Goal: Task Accomplishment & Management: Manage account settings

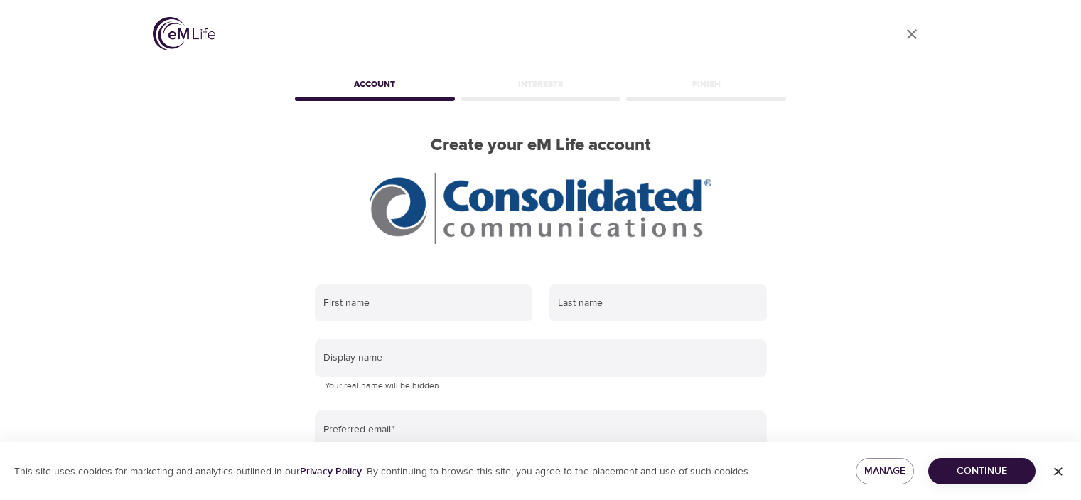
scroll to position [2, 0]
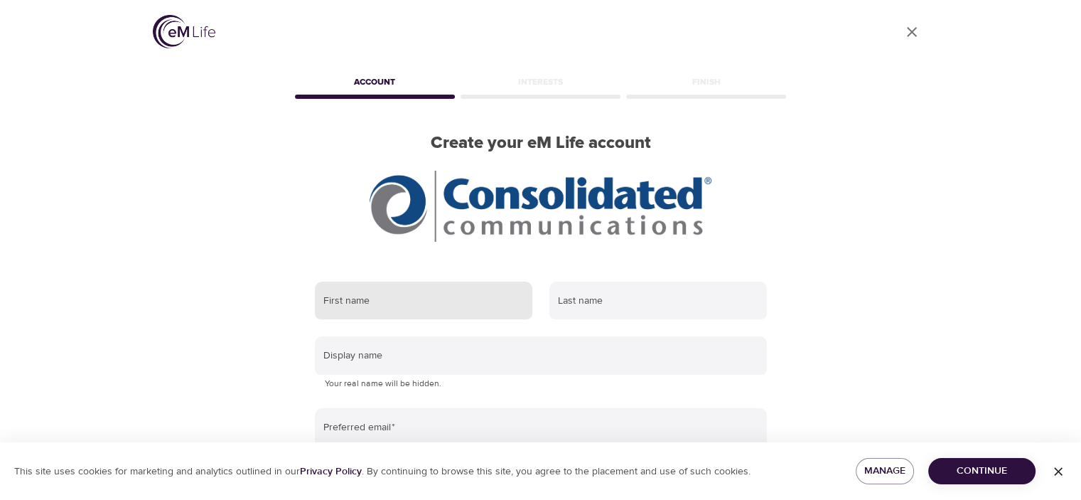
click at [446, 298] on input "text" at bounding box center [423, 300] width 217 height 38
type input "Stacey"
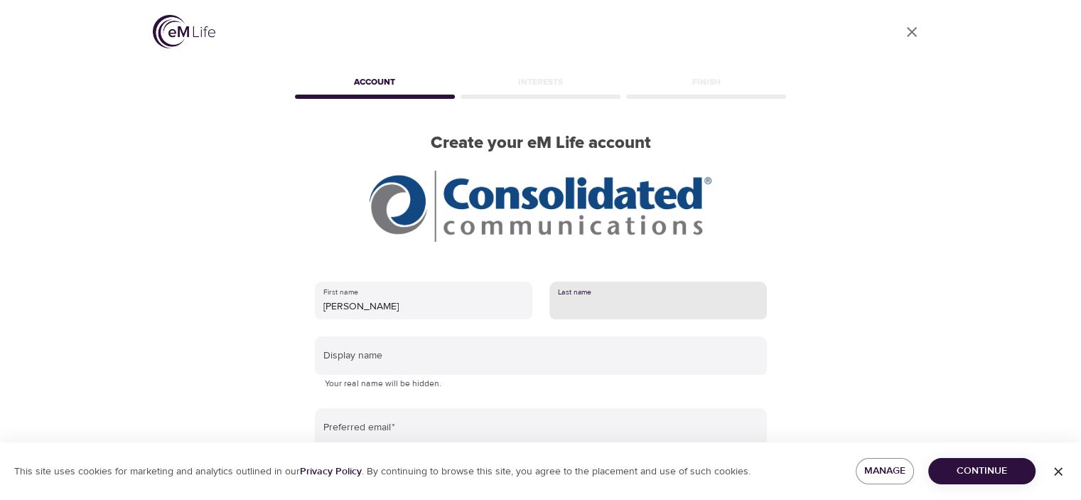
click at [600, 306] on input "text" at bounding box center [657, 300] width 217 height 38
type input "Freudenberg"
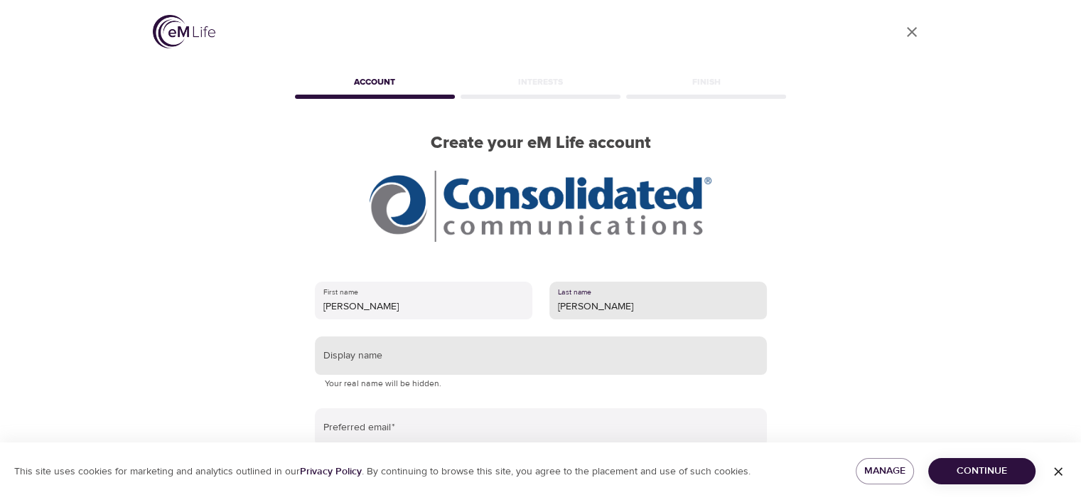
click at [412, 343] on input "text" at bounding box center [541, 355] width 452 height 38
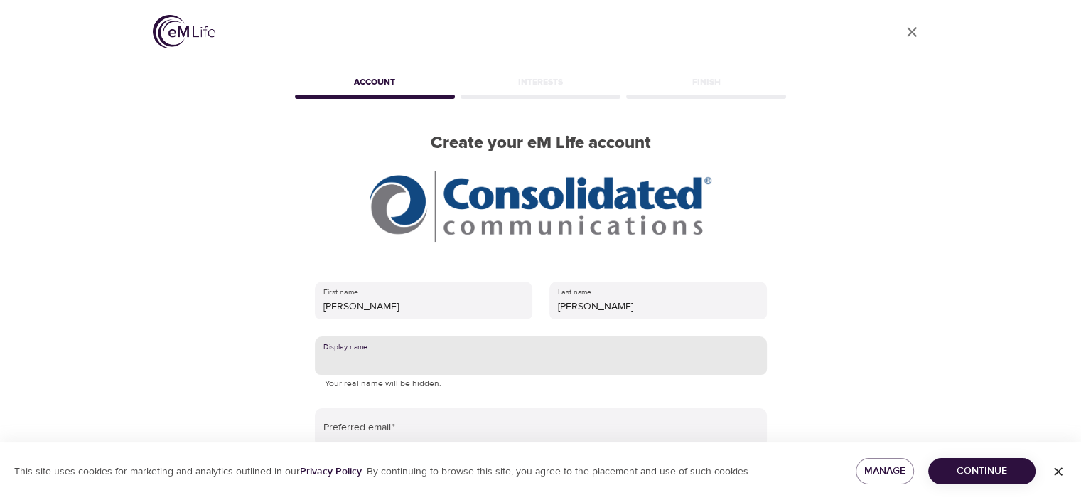
type input "[PERSON_NAME]"
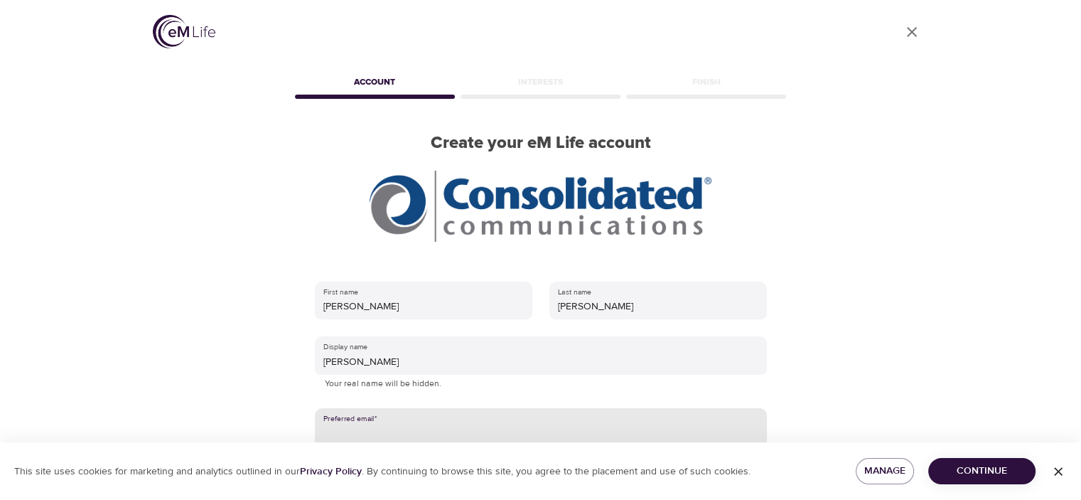
click at [412, 434] on input "email" at bounding box center [541, 427] width 452 height 38
type input "[PERSON_NAME][EMAIL_ADDRESS][PERSON_NAME][DOMAIN_NAME]"
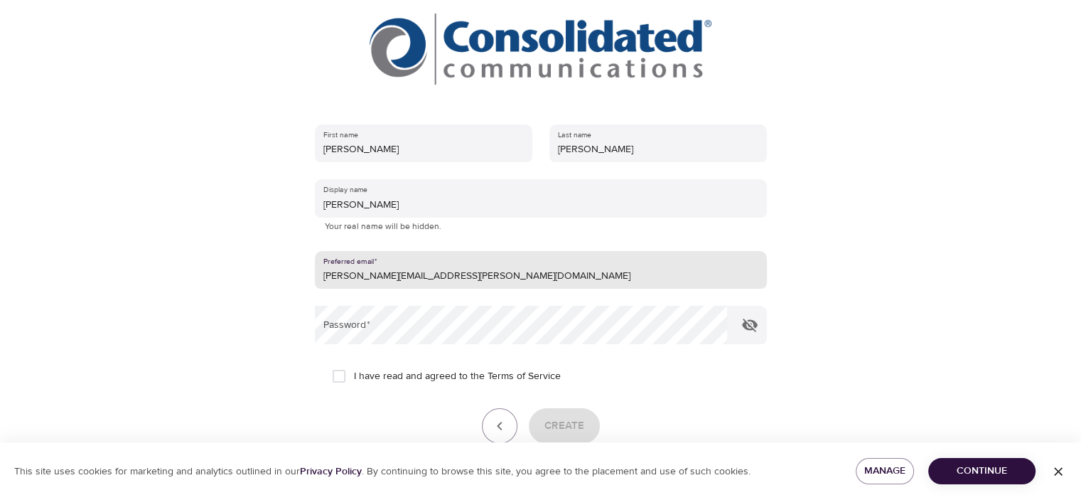
scroll to position [162, 0]
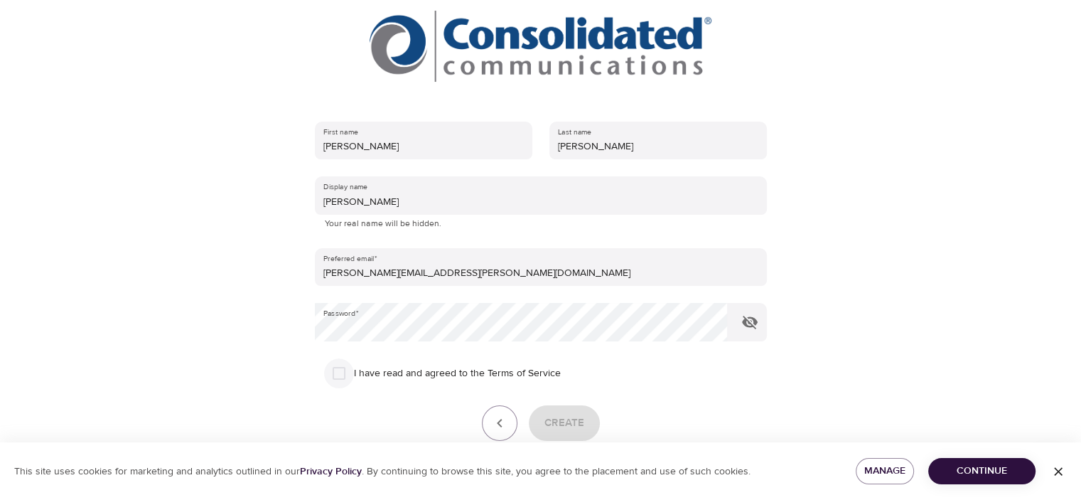
click at [340, 377] on input "I have read and agreed to the Terms of Service" at bounding box center [339, 373] width 30 height 30
checkbox input "true"
click at [581, 422] on span "Create" at bounding box center [564, 423] width 40 height 18
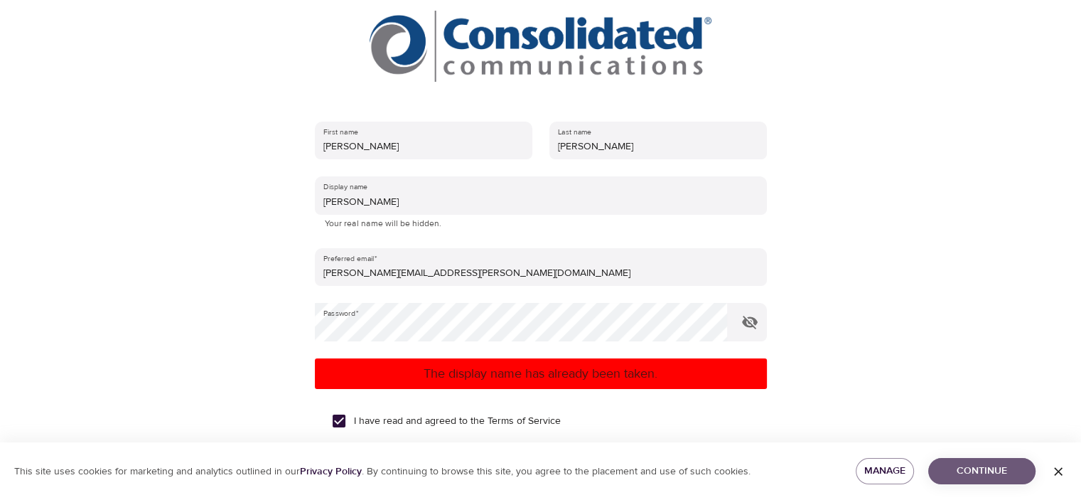
click at [1019, 473] on span "Continue" at bounding box center [981, 471] width 85 height 18
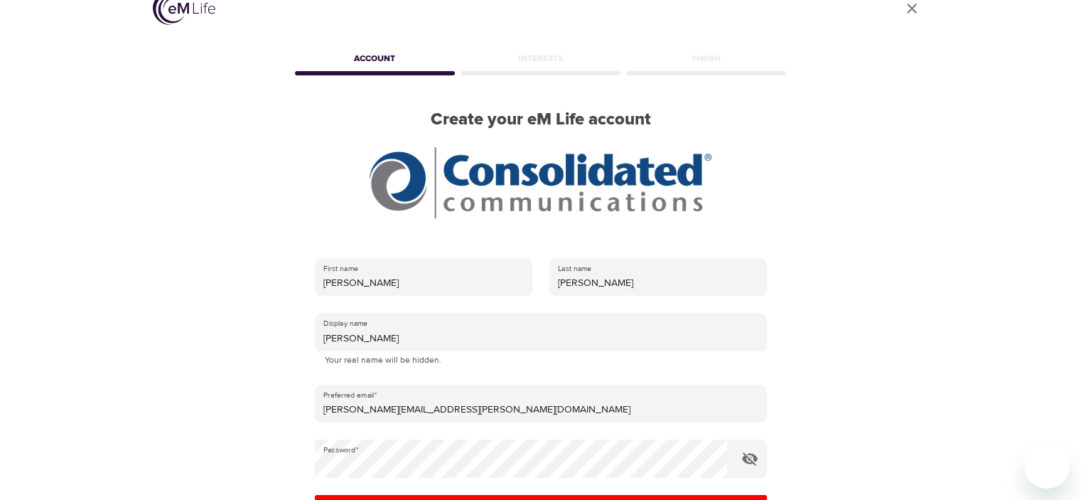
scroll to position [0, 0]
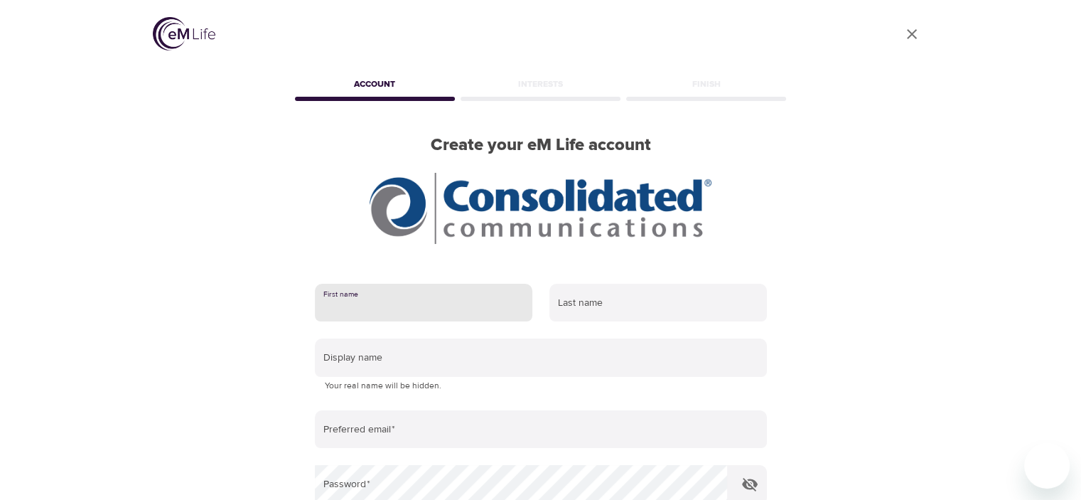
click at [429, 313] on input "text" at bounding box center [423, 303] width 217 height 38
type input "Stacey"
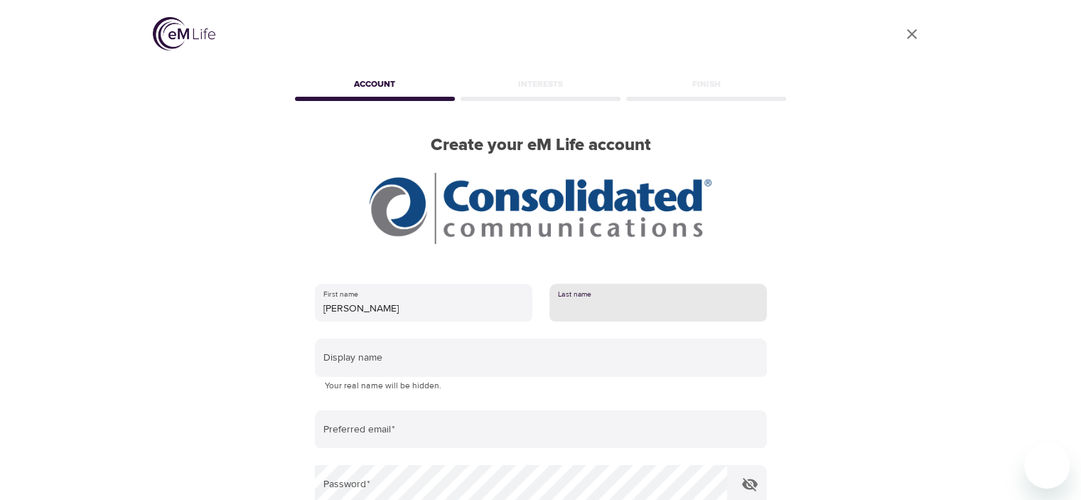
click at [592, 301] on input "text" at bounding box center [657, 303] width 217 height 38
type input "Freudenberg"
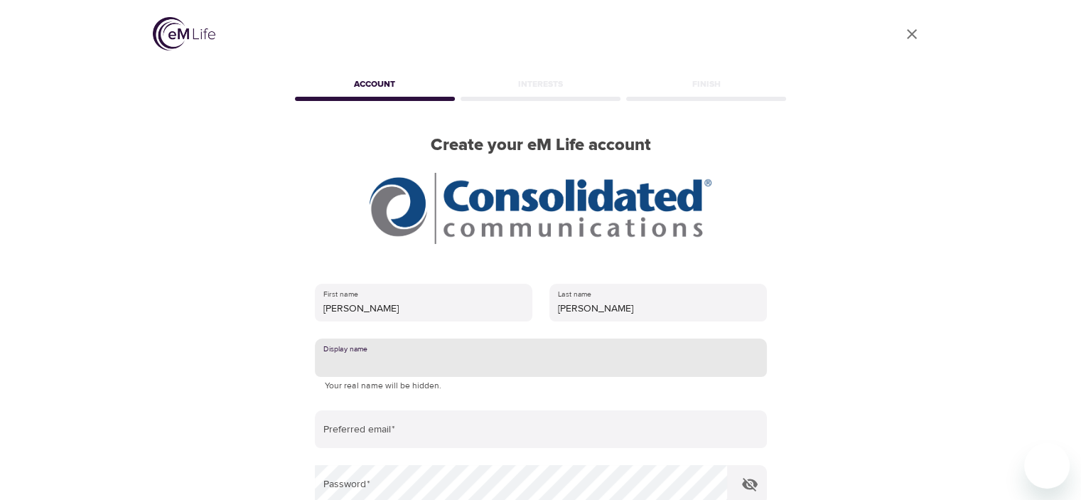
click at [421, 360] on input "text" at bounding box center [541, 357] width 452 height 38
type input "[PERSON_NAME]"
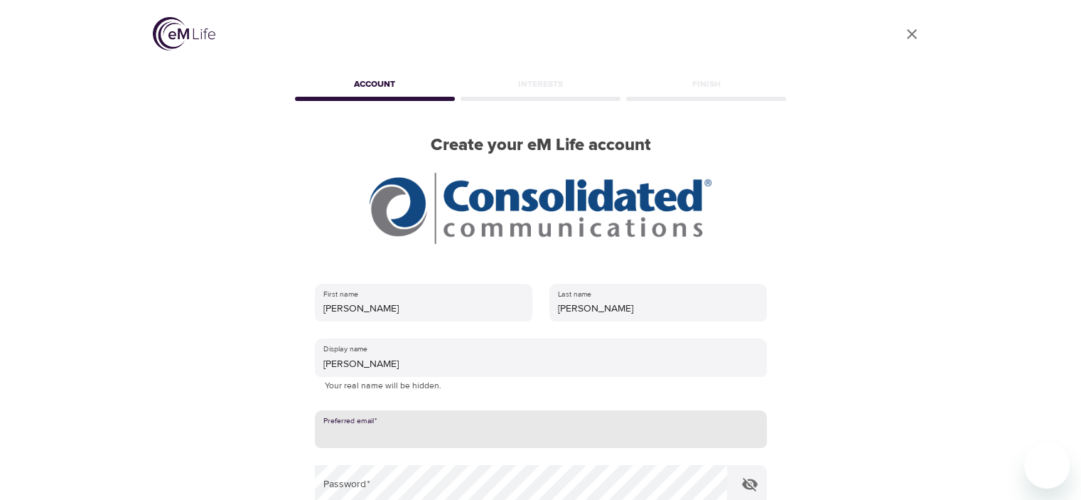
click at [403, 429] on input "email" at bounding box center [541, 429] width 452 height 38
type input "[PERSON_NAME][EMAIL_ADDRESS][PERSON_NAME][DOMAIN_NAME]"
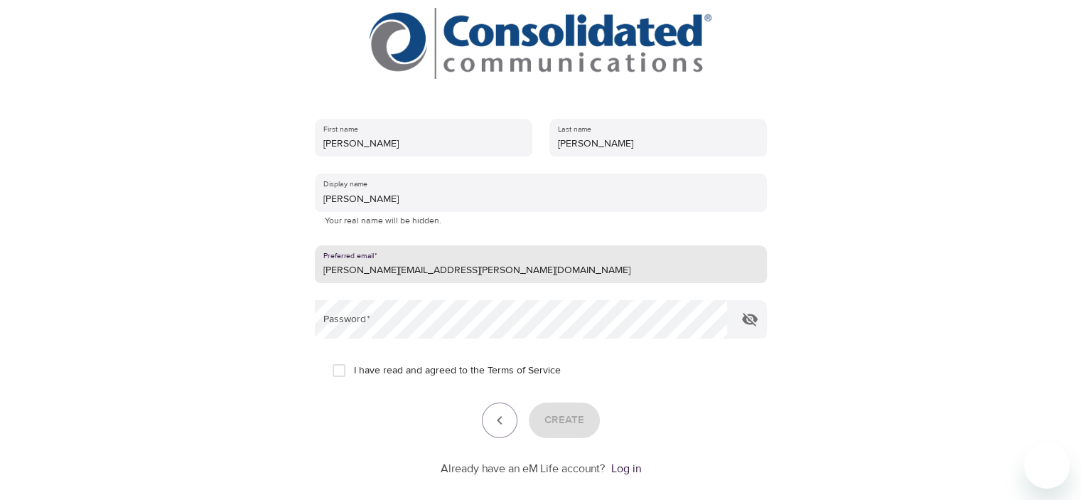
scroll to position [167, 0]
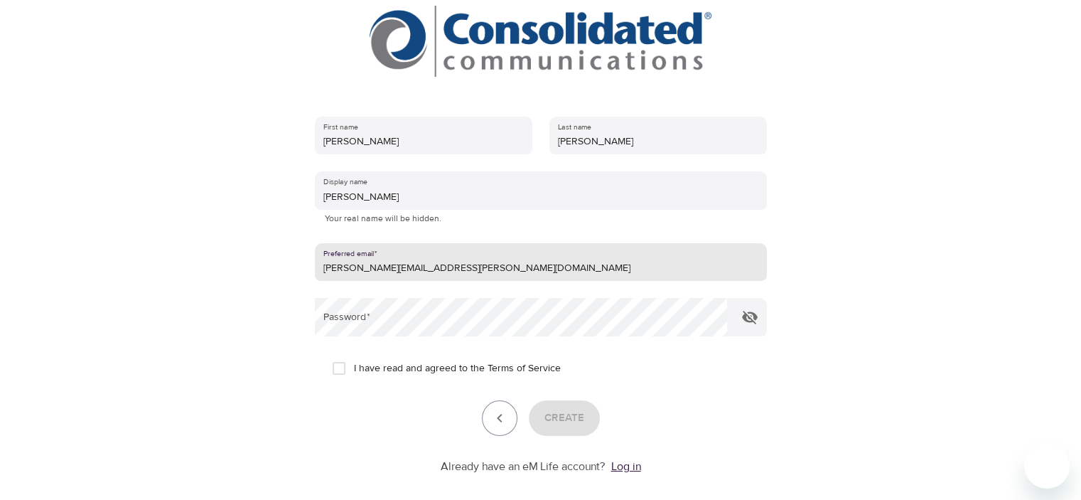
click at [627, 465] on link "Log in" at bounding box center [626, 466] width 30 height 14
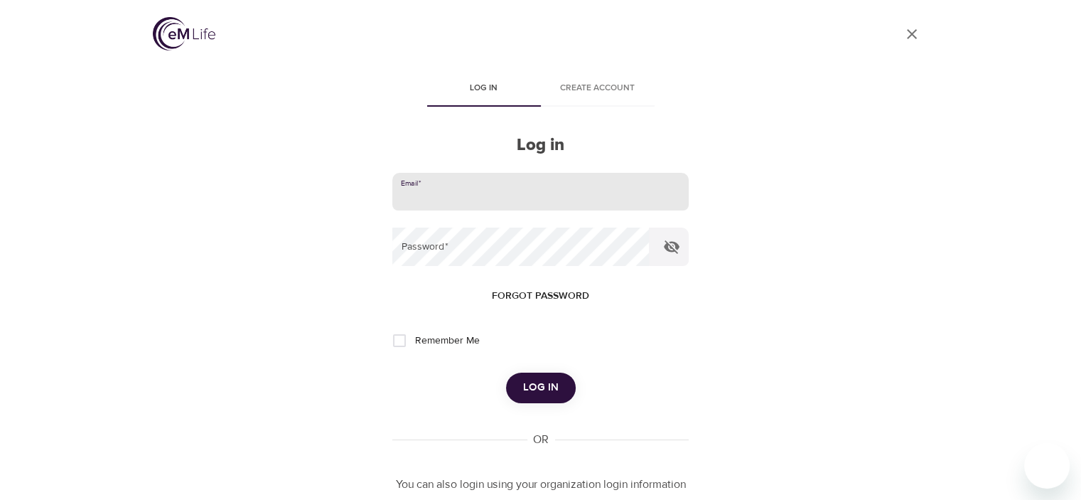
click at [627, 208] on input "email" at bounding box center [540, 192] width 296 height 38
type input "[PERSON_NAME][EMAIL_ADDRESS][PERSON_NAME][DOMAIN_NAME]"
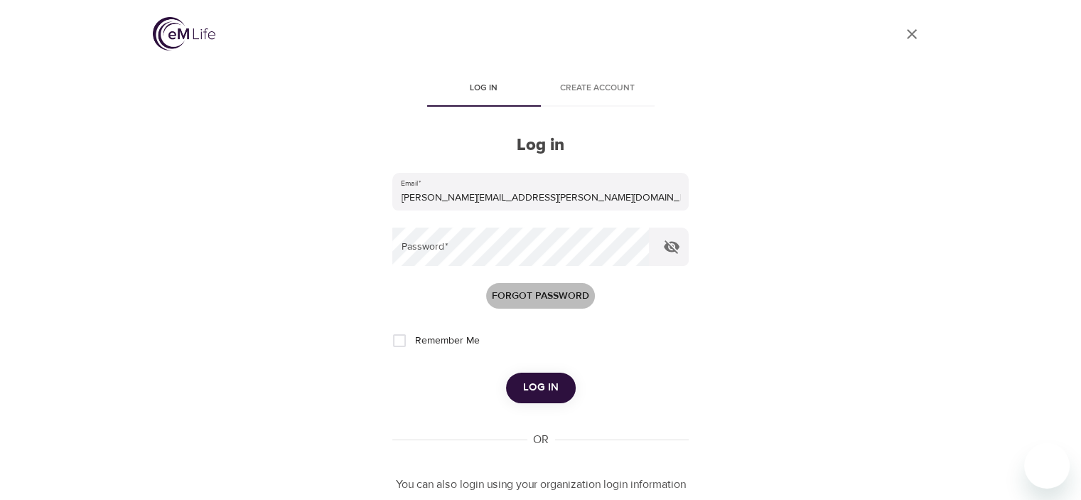
click at [545, 293] on span "Forgot password" at bounding box center [540, 296] width 97 height 18
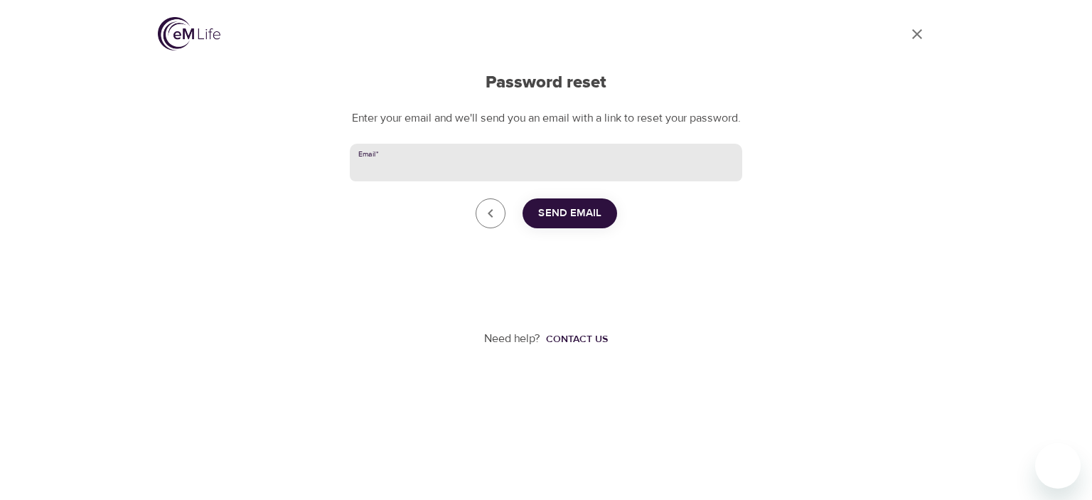
click at [546, 181] on input "Email   *" at bounding box center [546, 163] width 392 height 38
type input "[PERSON_NAME][EMAIL_ADDRESS][PERSON_NAME][DOMAIN_NAME]"
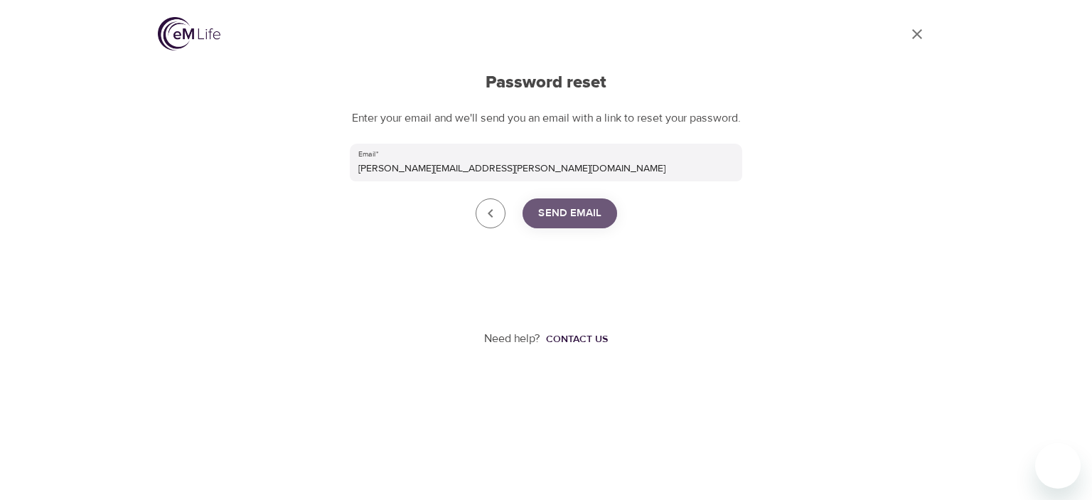
click at [556, 222] on span "Send Email" at bounding box center [569, 213] width 63 height 18
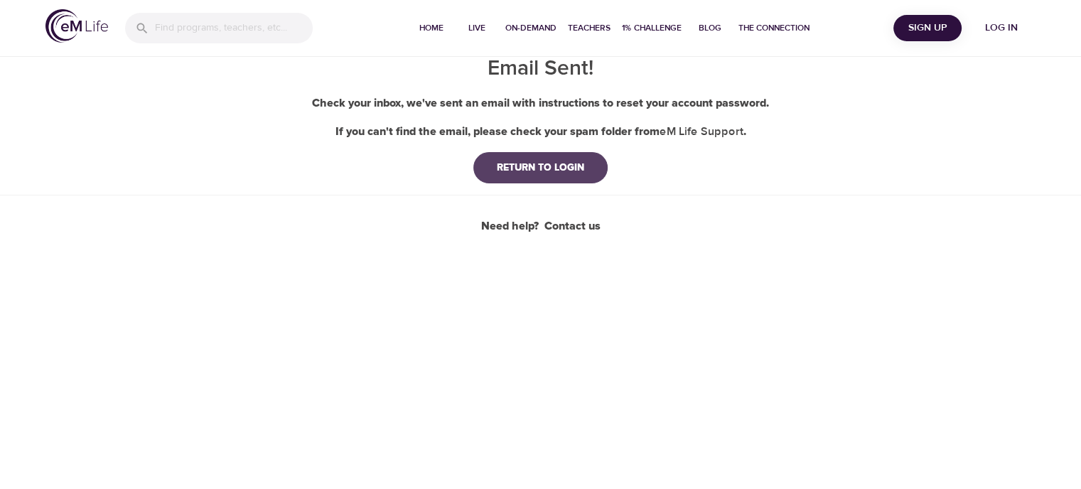
click at [574, 172] on div "RETURN TO LOGIN" at bounding box center [540, 168] width 110 height 14
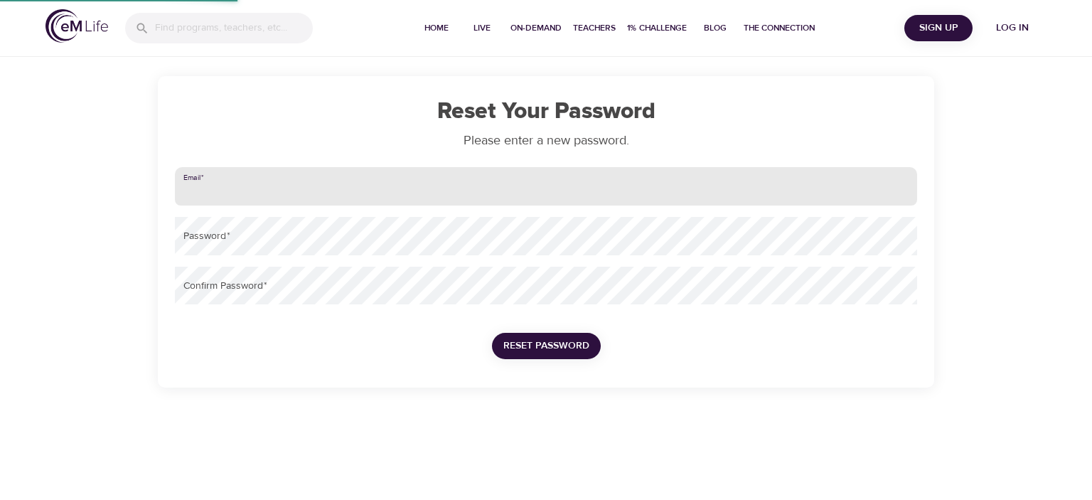
click at [475, 199] on input "email" at bounding box center [546, 186] width 742 height 38
click at [399, 188] on input "email" at bounding box center [546, 186] width 742 height 38
type input "[PERSON_NAME][EMAIL_ADDRESS][PERSON_NAME][DOMAIN_NAME]"
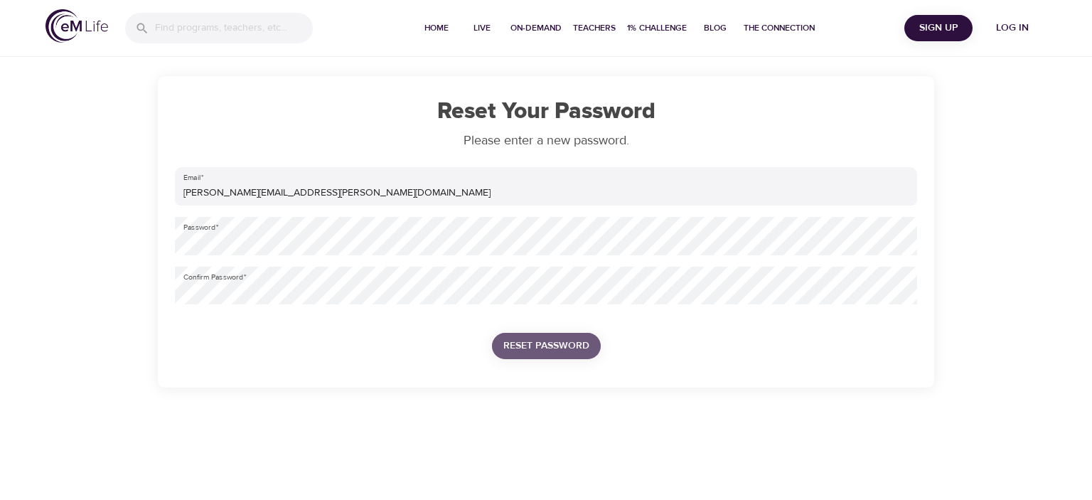
click at [513, 343] on span "Reset Password" at bounding box center [546, 346] width 86 height 18
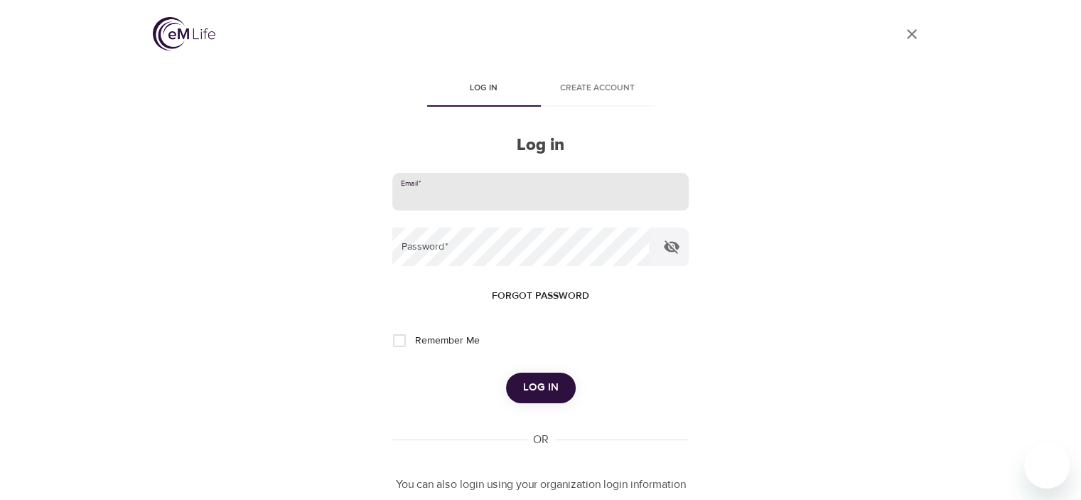
click at [472, 183] on input "email" at bounding box center [540, 192] width 296 height 38
type input "[PERSON_NAME][EMAIL_ADDRESS][PERSON_NAME][DOMAIN_NAME]"
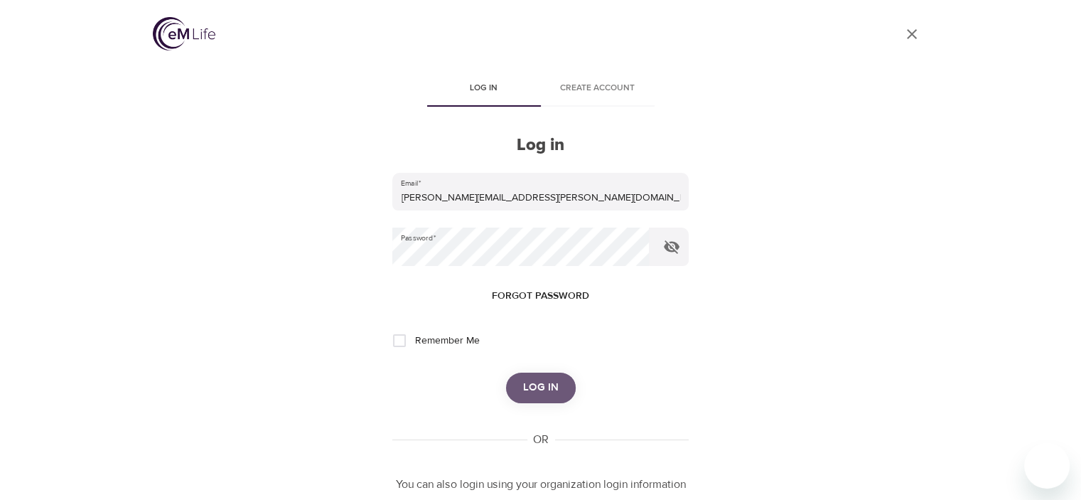
click at [534, 377] on button "Log in" at bounding box center [541, 387] width 70 height 30
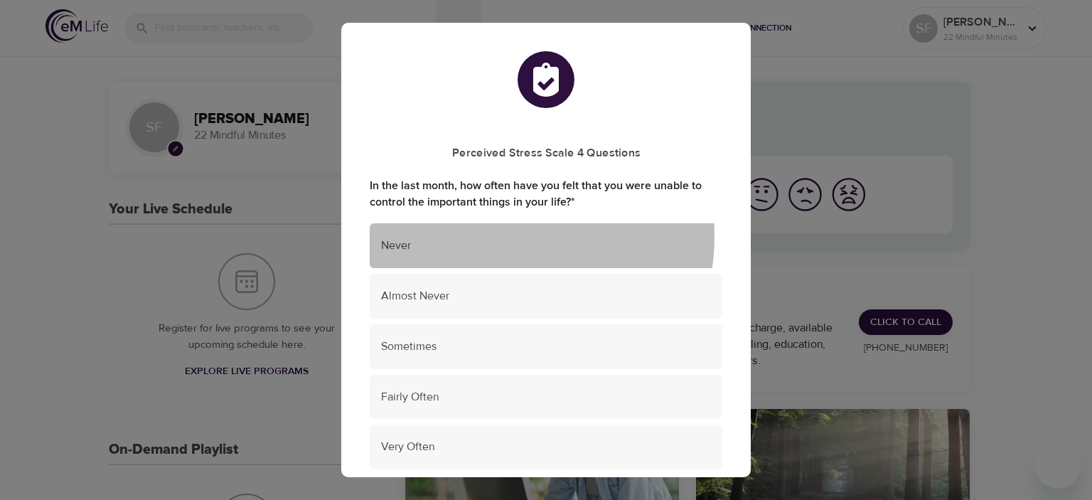
click at [487, 236] on div "Never" at bounding box center [546, 245] width 352 height 45
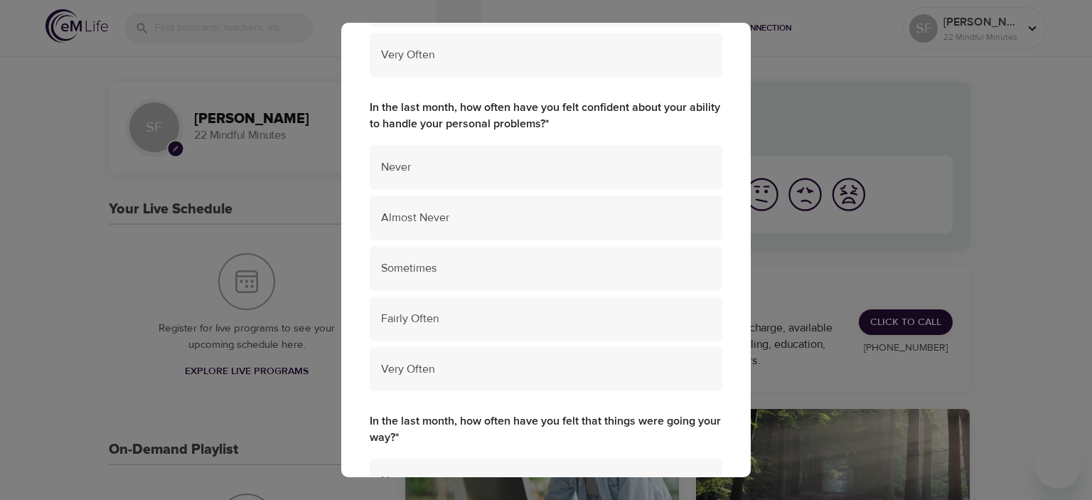
scroll to position [394, 0]
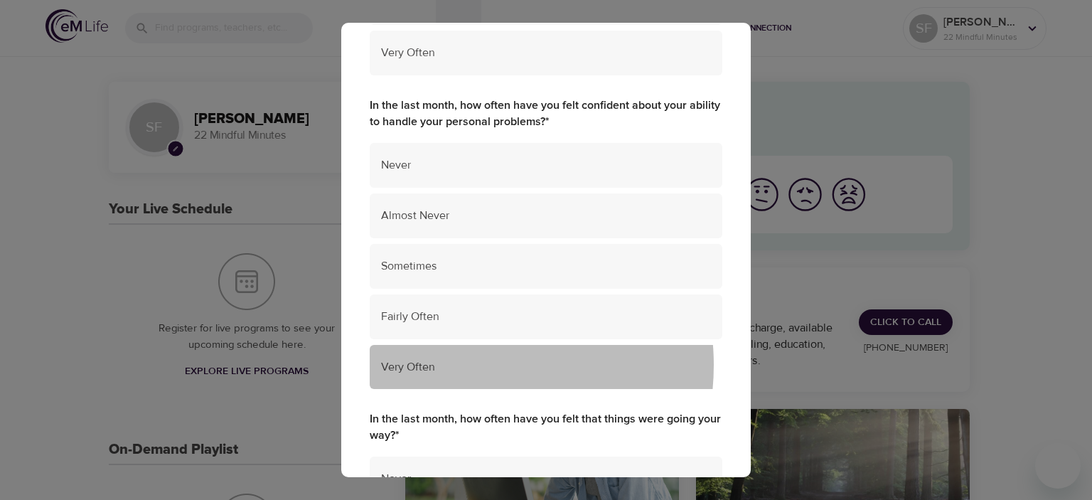
click at [458, 365] on span "Very Often" at bounding box center [546, 367] width 330 height 16
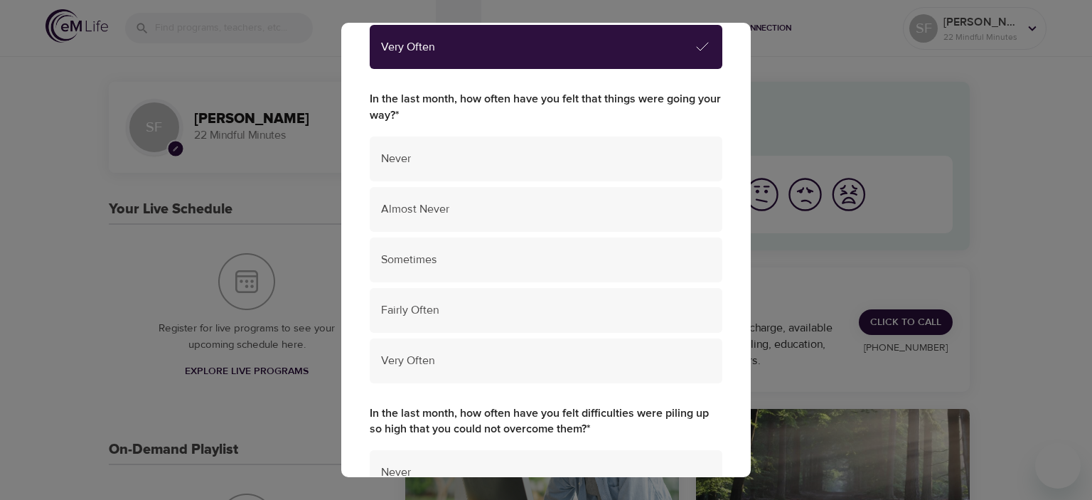
scroll to position [718, 0]
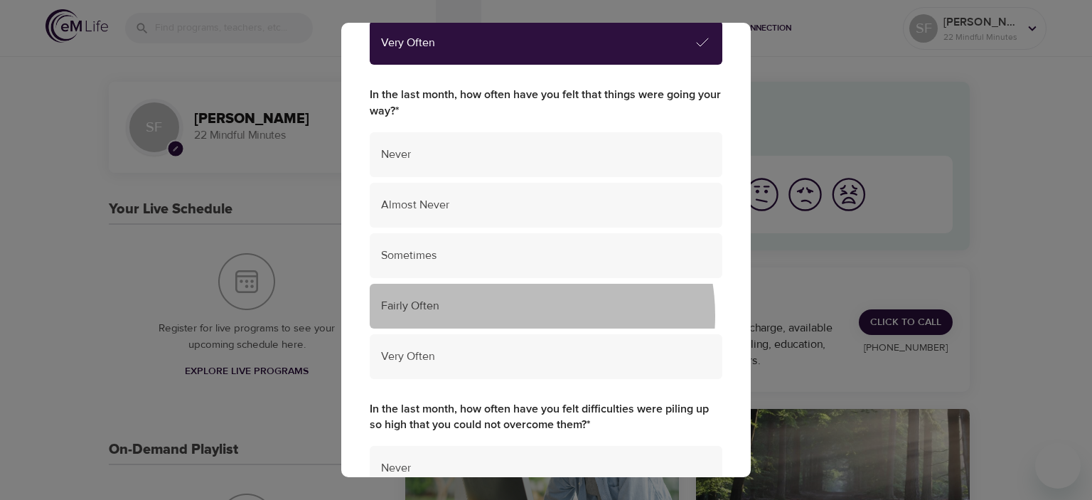
click at [509, 315] on div "Fairly Often" at bounding box center [546, 306] width 352 height 45
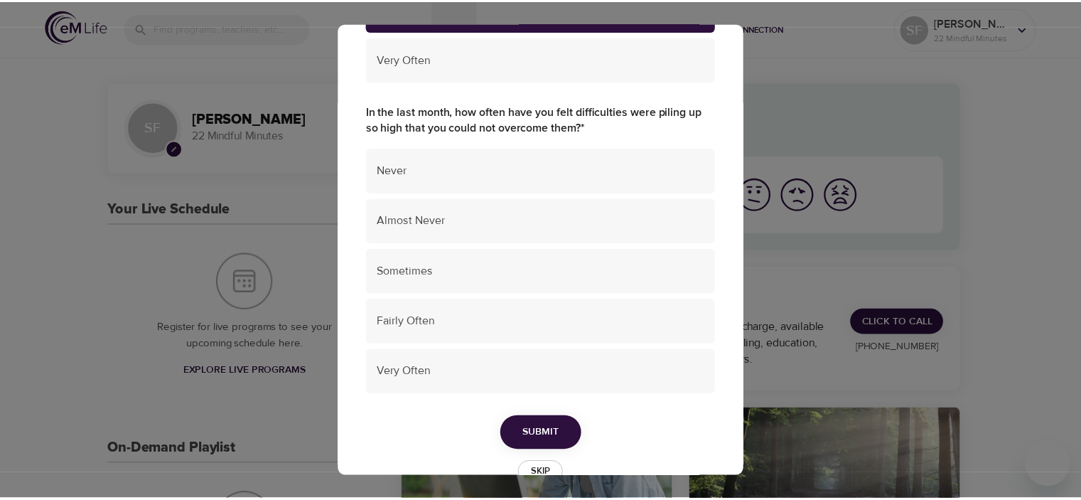
scroll to position [1018, 0]
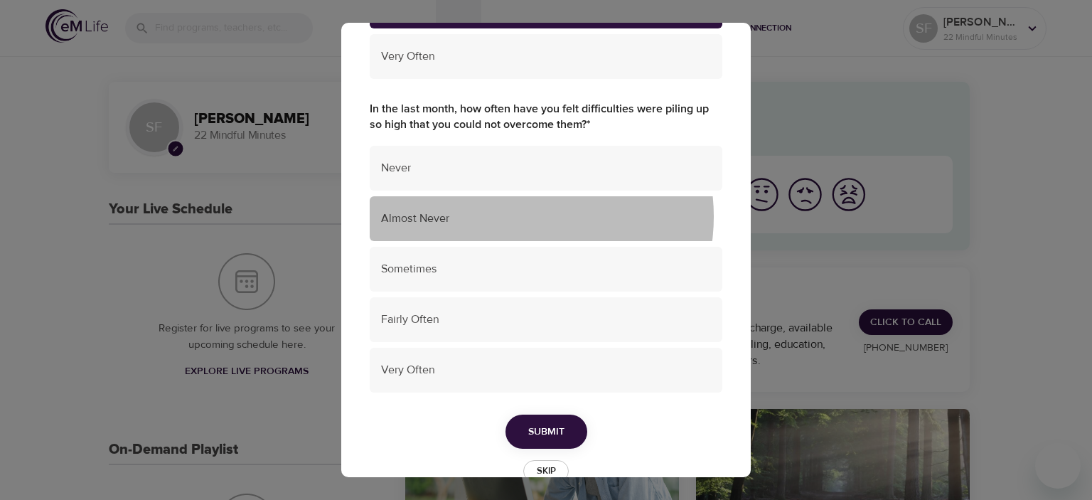
click at [523, 215] on span "Almost Never" at bounding box center [546, 218] width 330 height 16
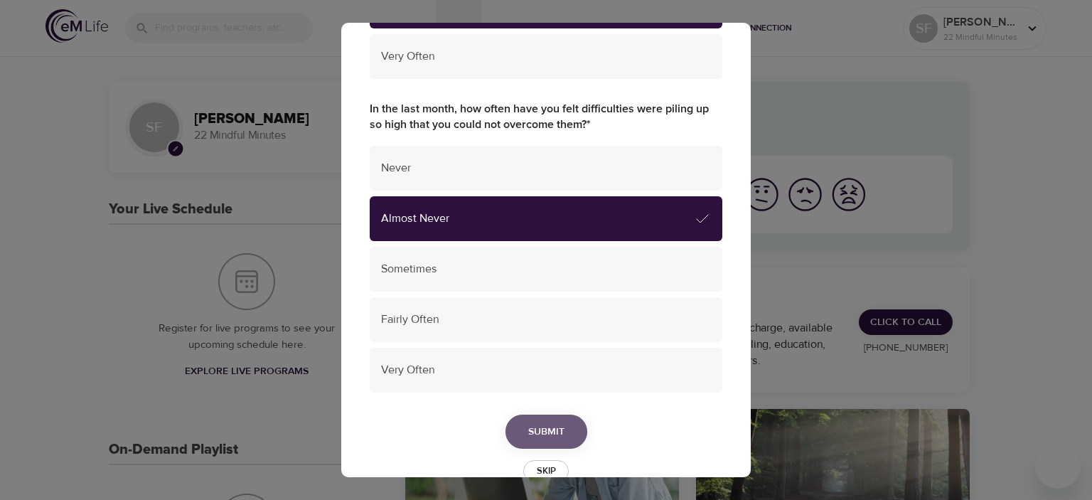
click at [529, 414] on button "Submit" at bounding box center [546, 431] width 82 height 35
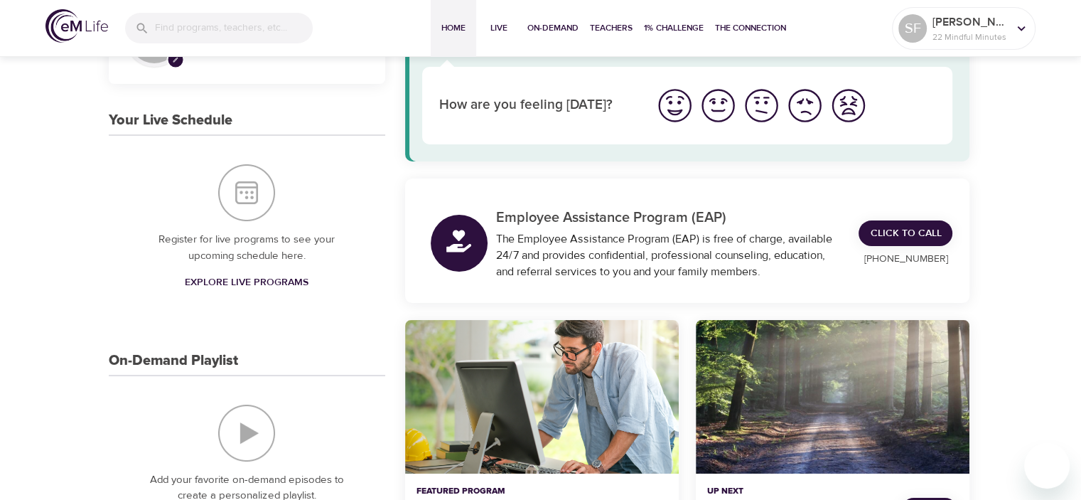
scroll to position [6, 0]
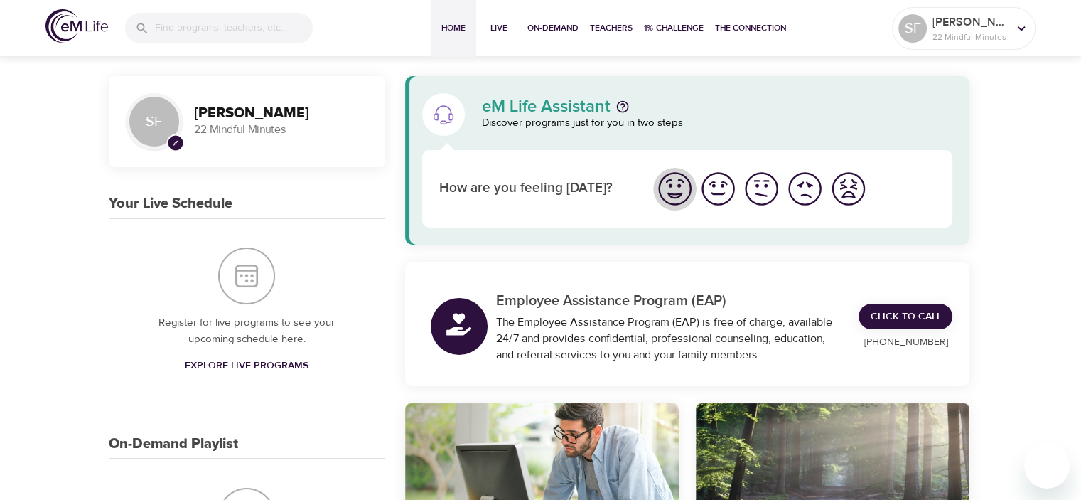
click at [681, 188] on img "I'm feeling great" at bounding box center [674, 188] width 39 height 39
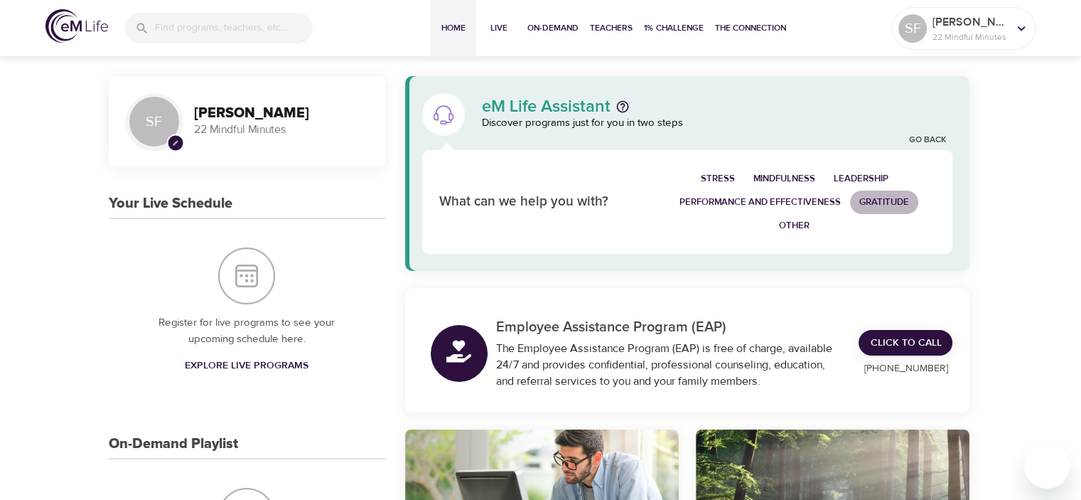
click at [904, 198] on span "Gratitude" at bounding box center [884, 202] width 50 height 16
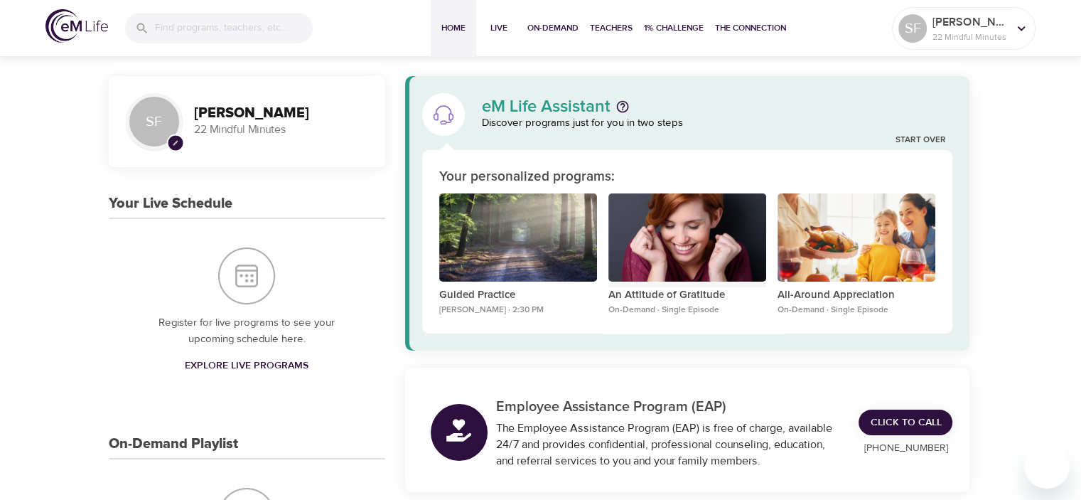
click at [695, 271] on div "An Attitude of Gratitude" at bounding box center [687, 237] width 158 height 89
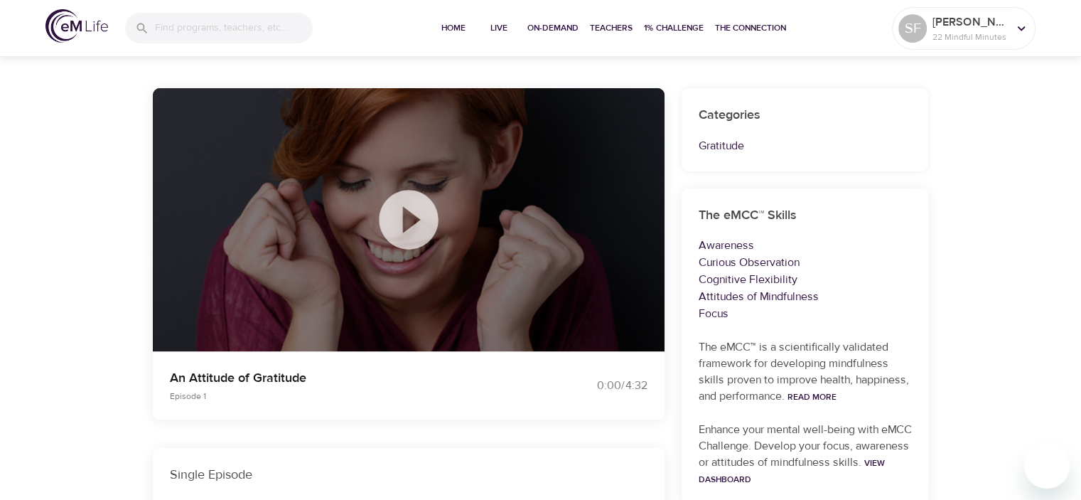
scroll to position [106, 0]
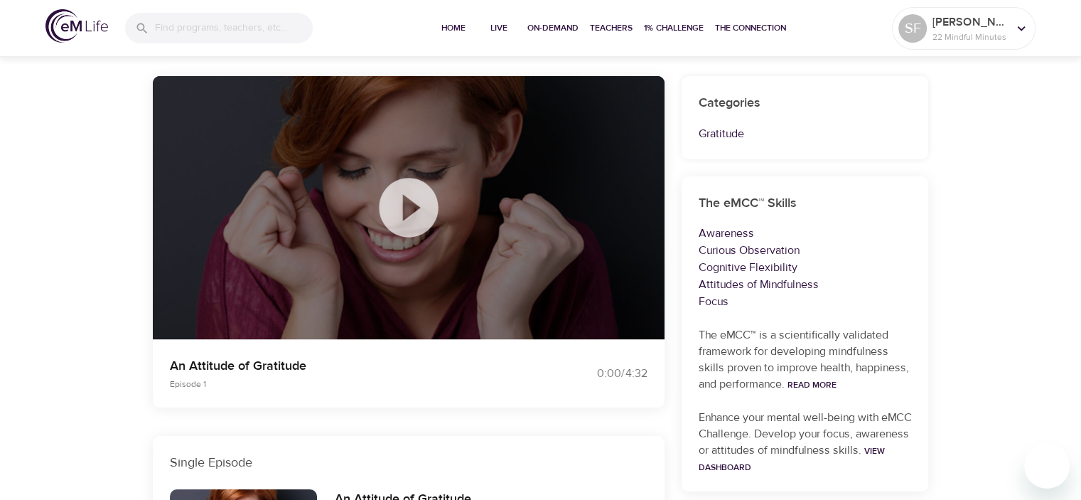
click at [413, 221] on icon at bounding box center [408, 207] width 59 height 59
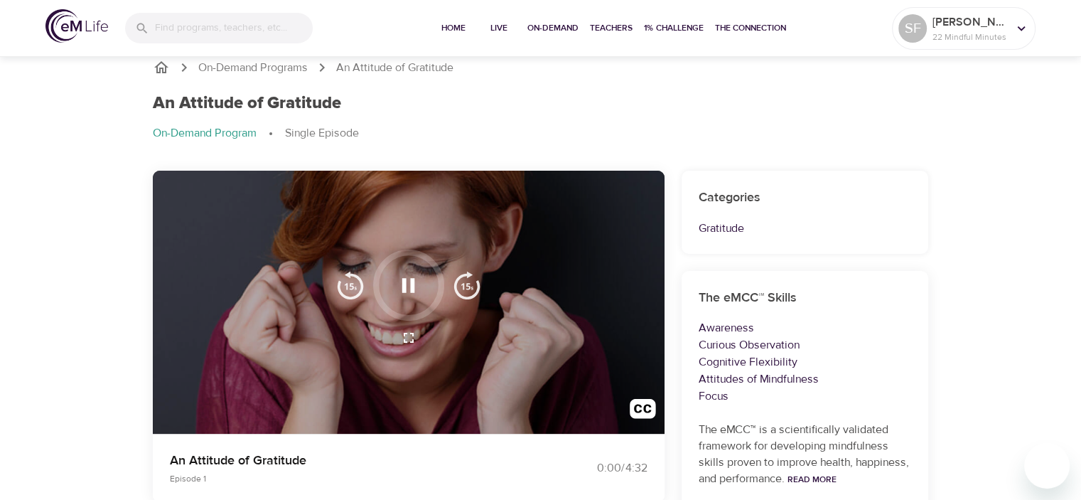
scroll to position [0, 0]
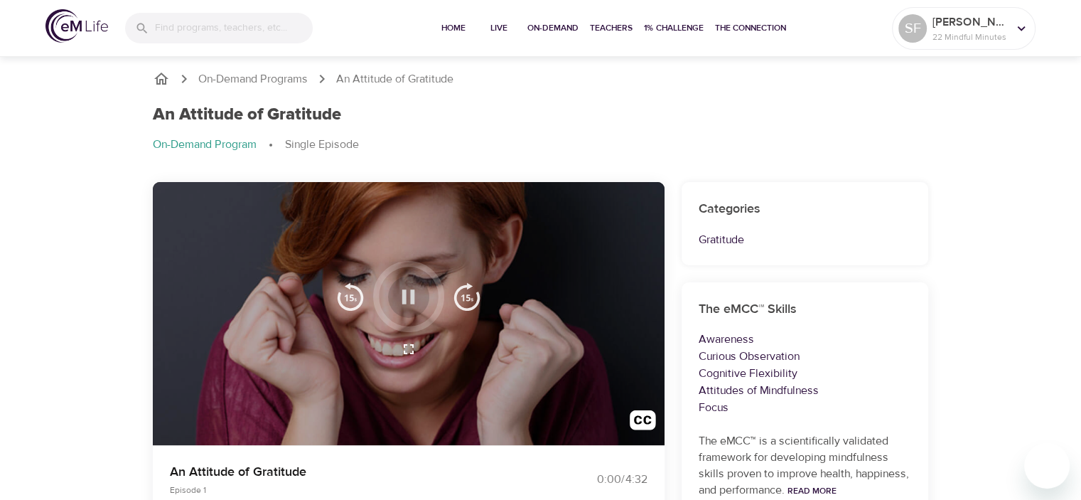
click at [404, 296] on icon "button" at bounding box center [408, 296] width 13 height 14
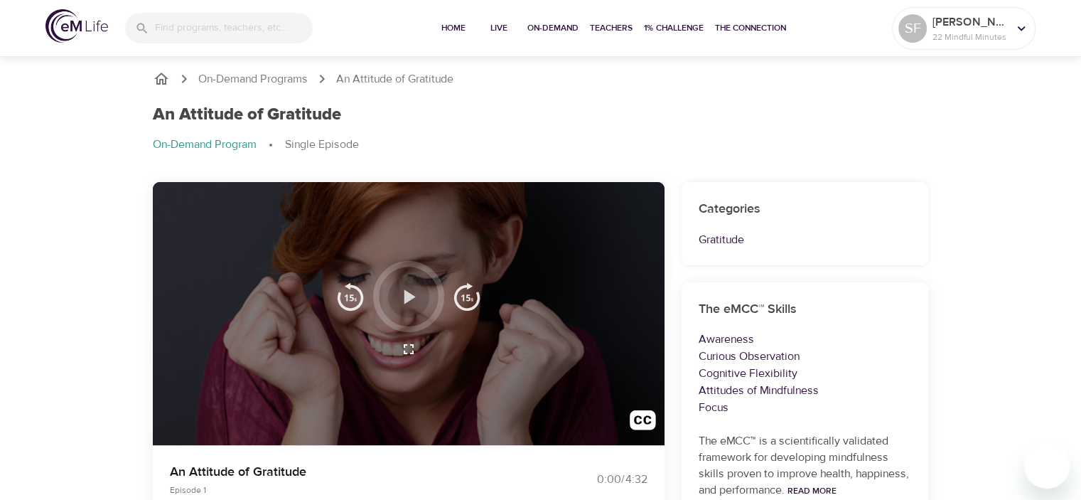
click at [399, 296] on icon "button" at bounding box center [408, 296] width 25 height 25
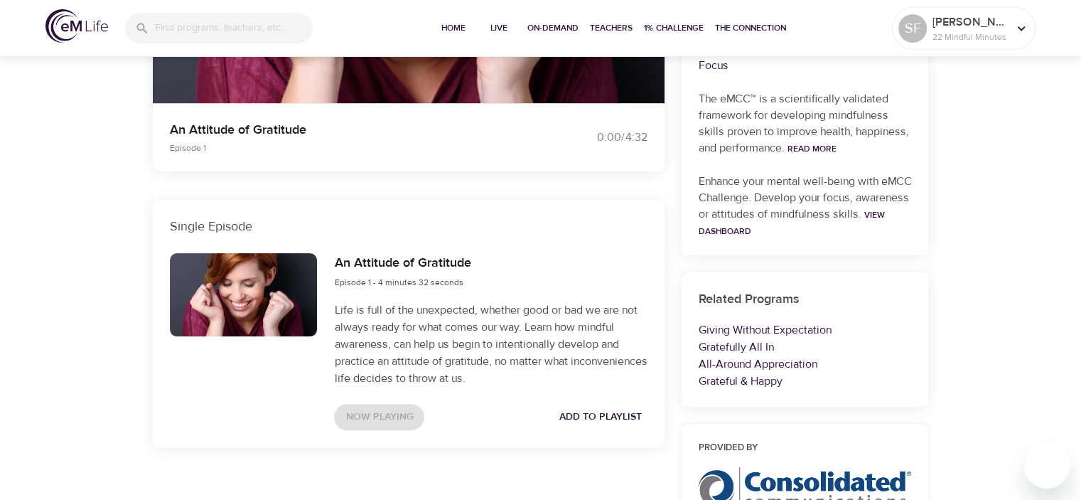
scroll to position [344, 0]
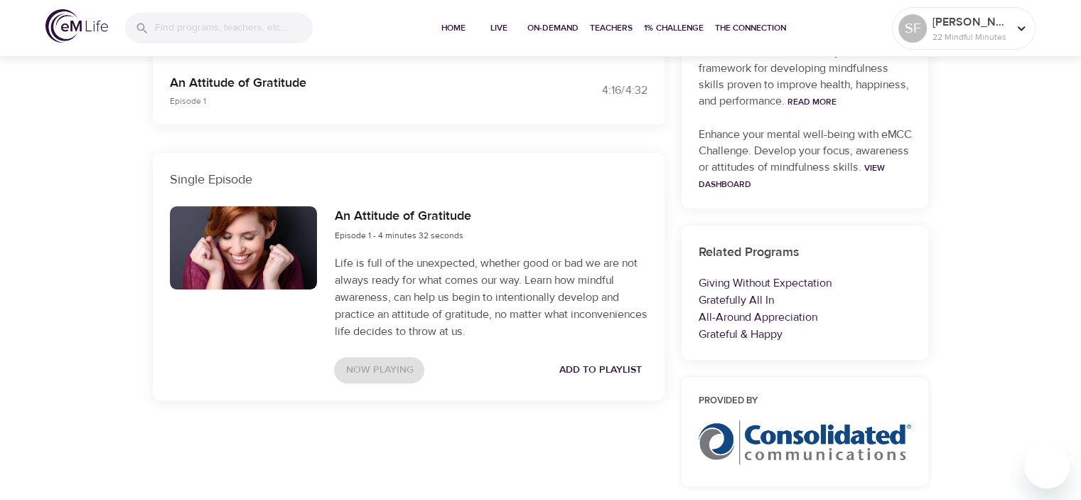
scroll to position [391, 0]
